Goal: Transaction & Acquisition: Purchase product/service

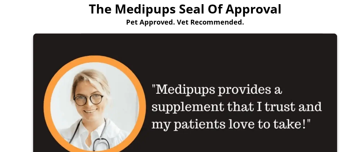
scroll to position [1692, 0]
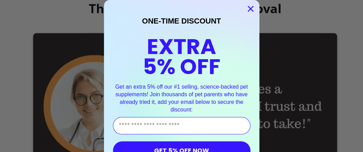
click at [249, 8] on circle "Close dialog" at bounding box center [250, 8] width 11 height 11
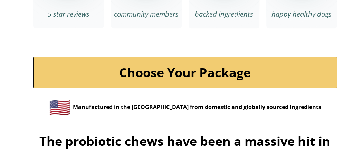
scroll to position [2417, 0]
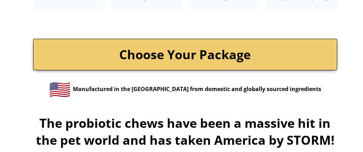
click at [222, 52] on link "Choose Your Package" at bounding box center [185, 54] width 304 height 31
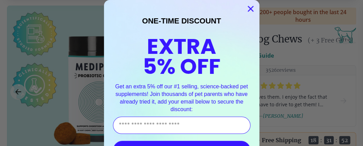
scroll to position [1, 0]
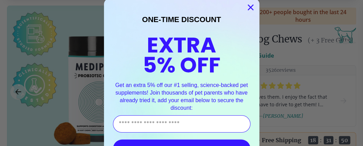
click at [245, 3] on circle "Close dialog" at bounding box center [250, 7] width 11 height 11
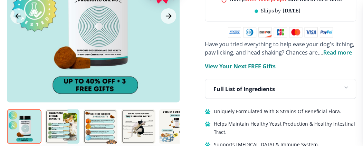
scroll to position [483, 0]
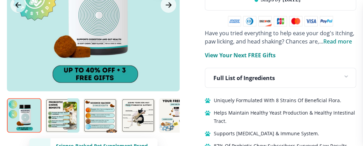
click at [59, 106] on img at bounding box center [62, 115] width 35 height 35
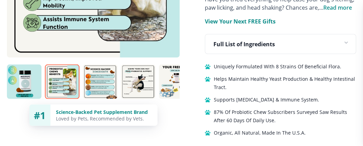
scroll to position [518, 0]
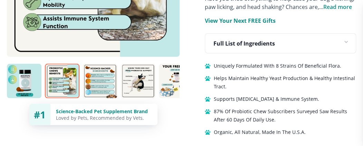
click at [93, 69] on img at bounding box center [100, 81] width 35 height 35
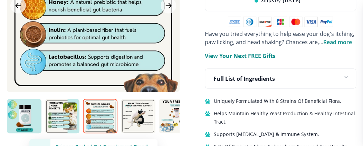
scroll to position [483, 0]
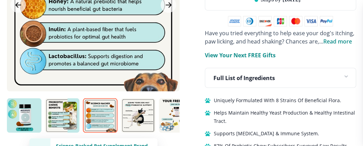
click at [126, 100] on img at bounding box center [138, 115] width 35 height 35
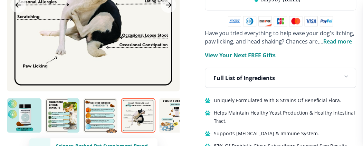
click at [171, 102] on img at bounding box center [176, 115] width 35 height 35
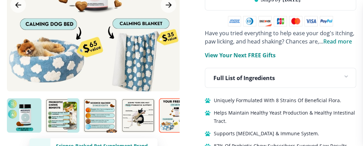
click at [176, 111] on img at bounding box center [176, 115] width 35 height 35
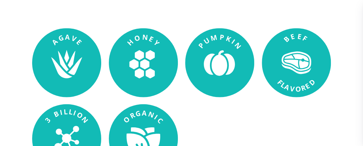
scroll to position [691, 0]
